Goal: Check status: Check status

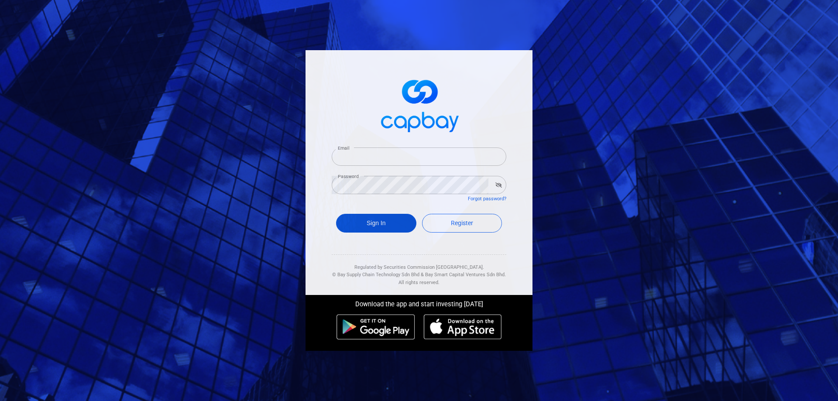
type input "[EMAIL_ADDRESS][DOMAIN_NAME]"
click at [371, 219] on button "Sign In" at bounding box center [376, 223] width 80 height 19
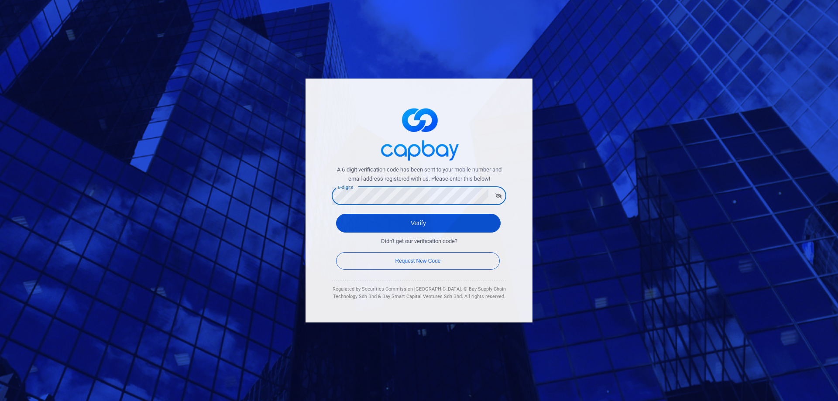
click at [360, 218] on button "Verify" at bounding box center [418, 223] width 164 height 19
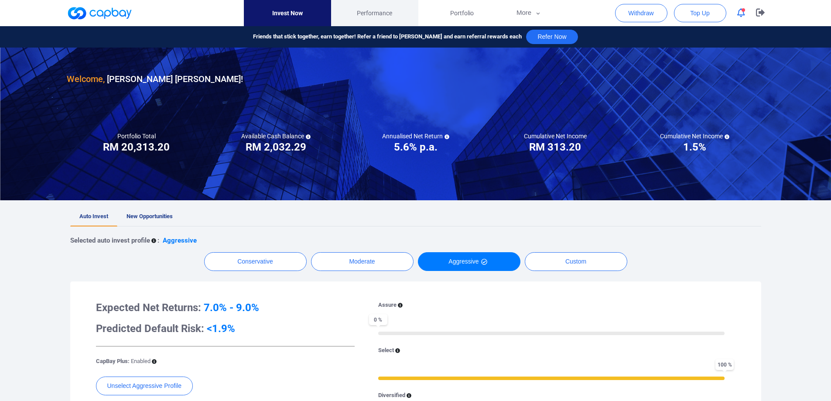
click at [382, 8] on span "Performance" at bounding box center [374, 13] width 35 height 10
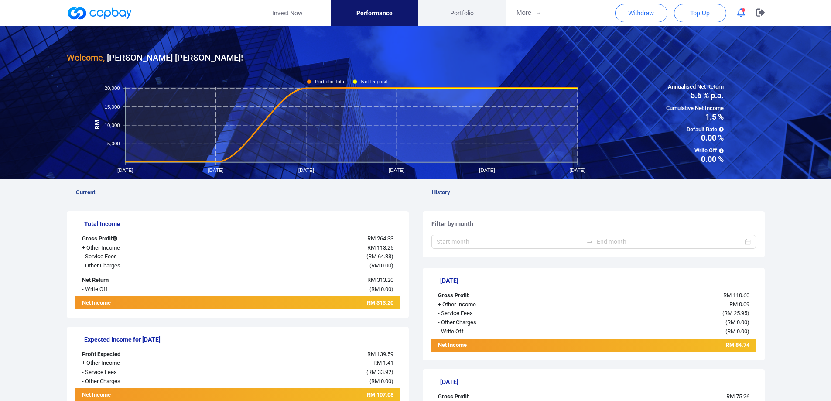
click at [462, 14] on span "Portfolio" at bounding box center [462, 13] width 24 height 10
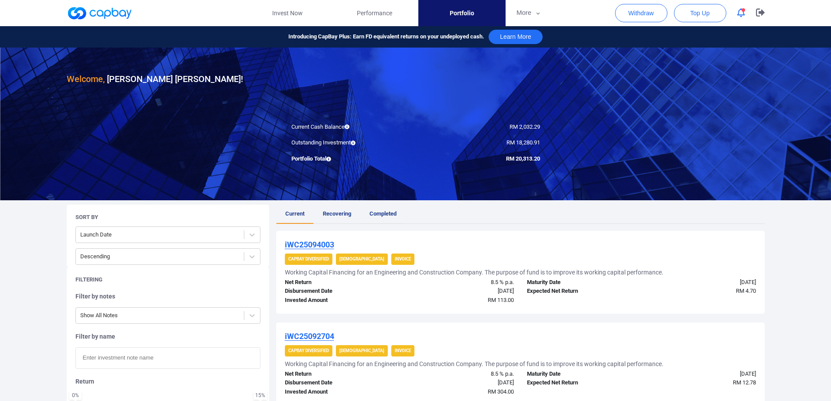
click at [383, 210] on span "Completed" at bounding box center [383, 213] width 27 height 7
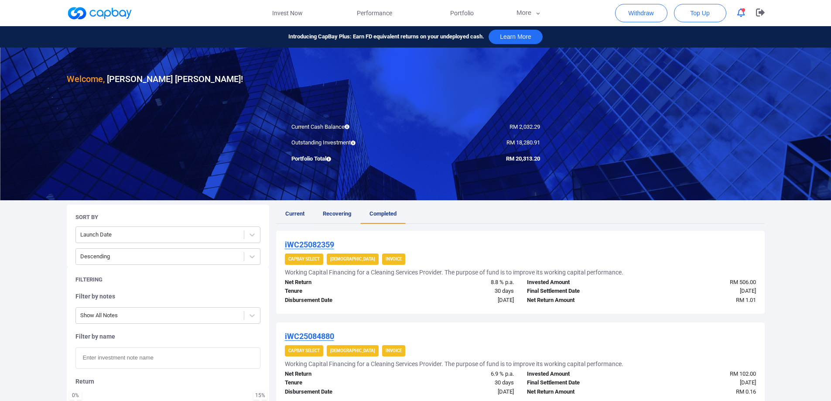
click at [328, 212] on span "Recovering" at bounding box center [337, 213] width 28 height 7
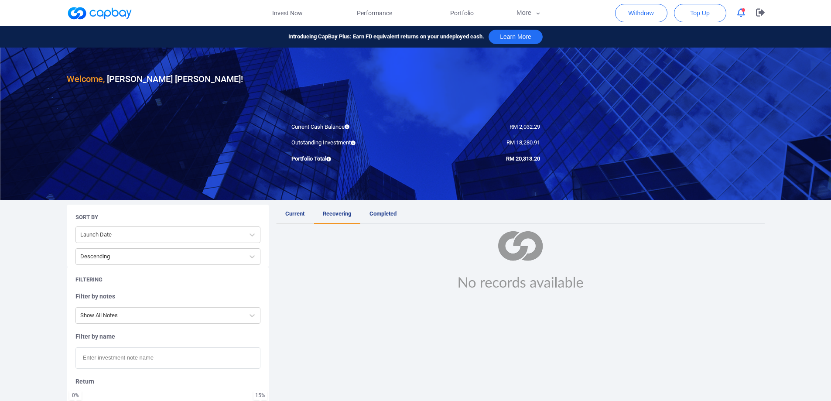
click at [295, 213] on span "Current" at bounding box center [294, 213] width 19 height 7
